Goal: Task Accomplishment & Management: Manage account settings

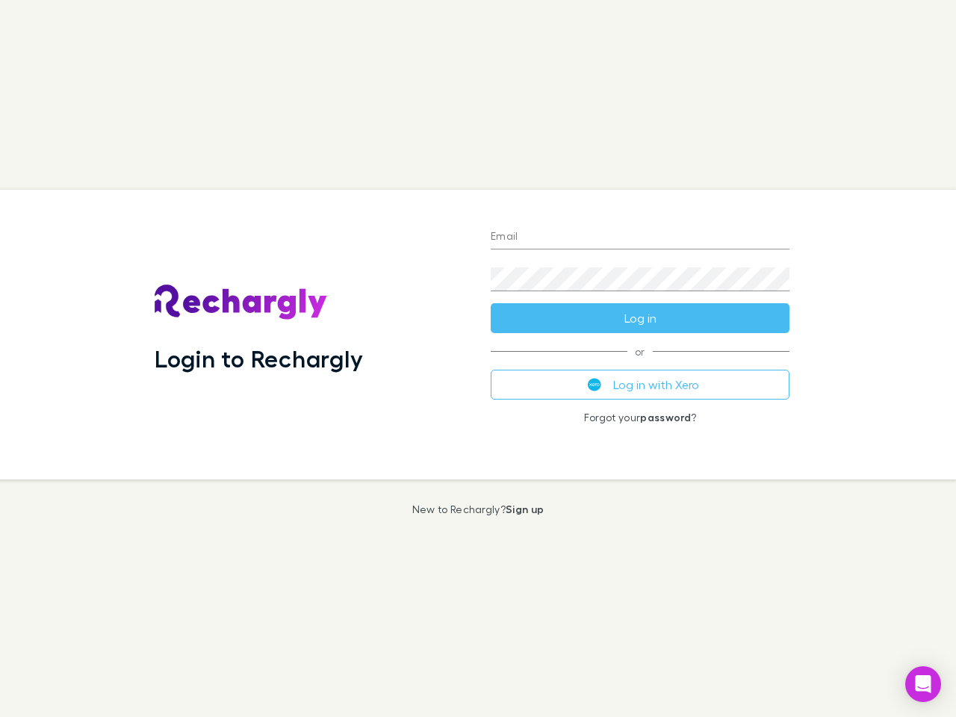
click at [478, 359] on div "Login to Rechargly" at bounding box center [311, 335] width 336 height 290
click at [640, 238] on input "Email" at bounding box center [640, 238] width 299 height 24
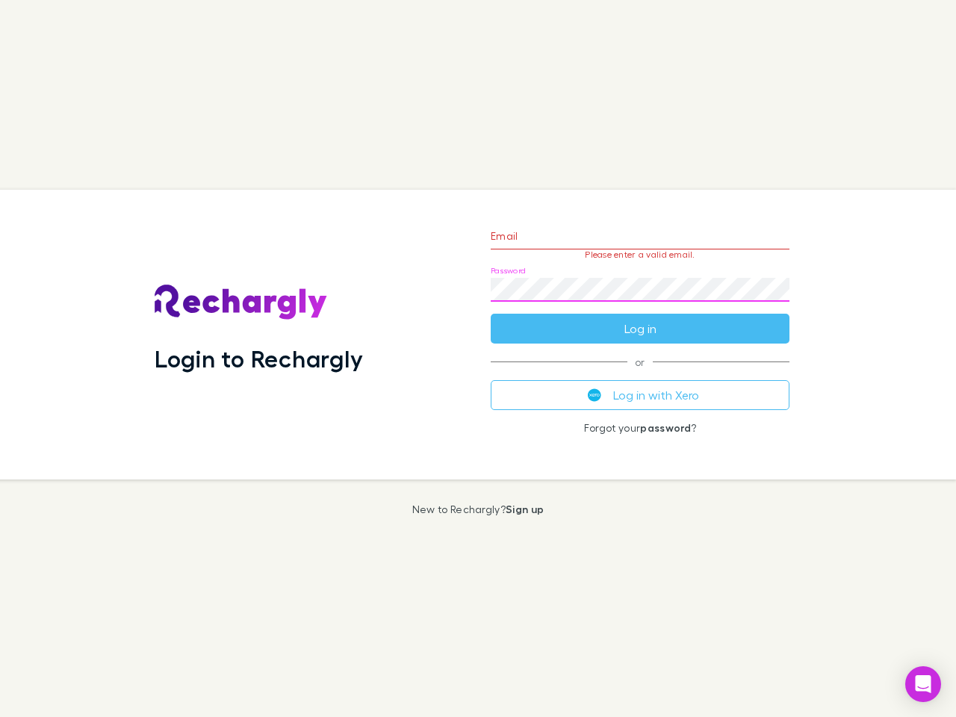
click at [640, 318] on form "Email Please enter a valid email. Password Log in" at bounding box center [640, 279] width 299 height 130
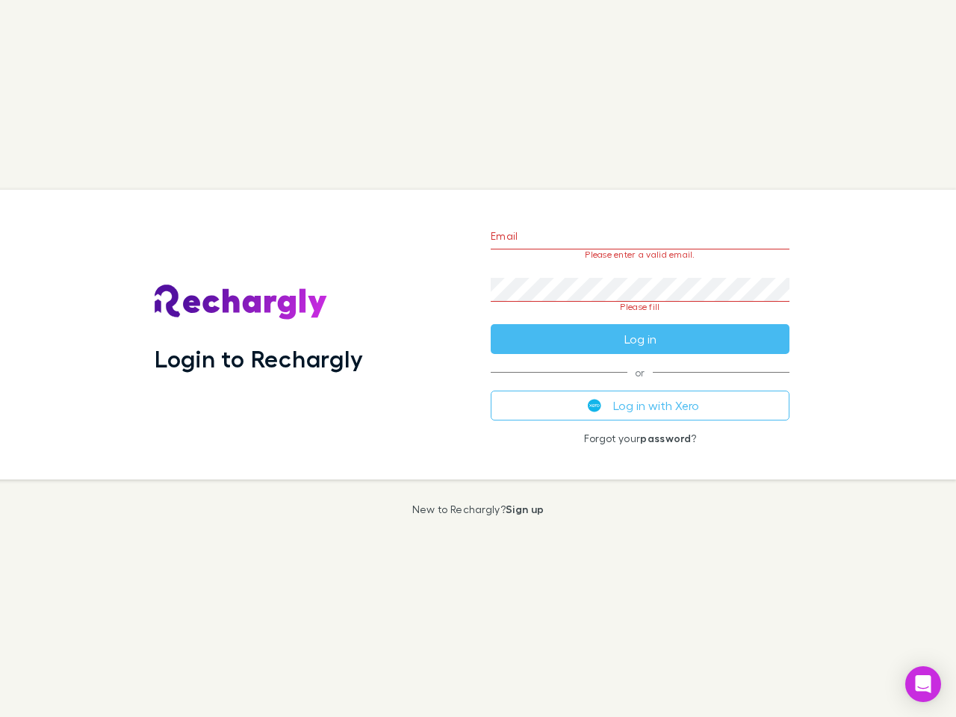
click at [640, 385] on div "Email Please enter a valid email. Password Please fill Log in or Log in with Xe…" at bounding box center [640, 335] width 323 height 290
click at [924, 684] on icon "Open Intercom Messenger" at bounding box center [924, 684] width 16 height 18
